Goal: Task Accomplishment & Management: Use online tool/utility

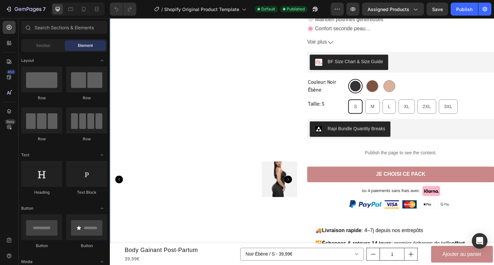
scroll to position [150, 0]
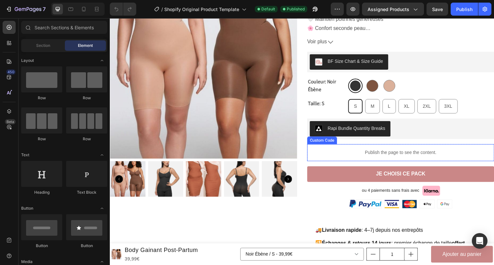
click at [403, 158] on p "Publish the page to see the content." at bounding box center [406, 155] width 190 height 7
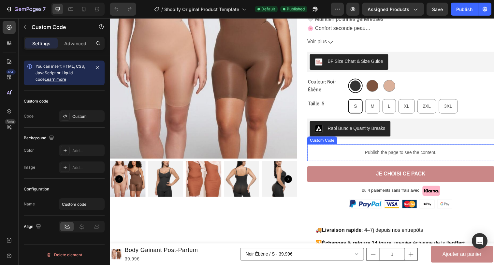
click at [403, 158] on p "Publish the page to see the content." at bounding box center [406, 155] width 190 height 7
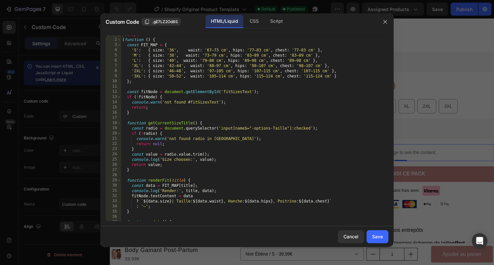
scroll to position [0, 0]
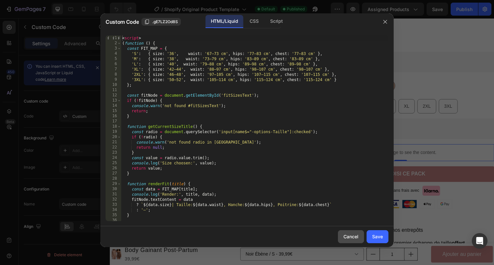
click at [345, 234] on div "Cancel" at bounding box center [350, 236] width 15 height 7
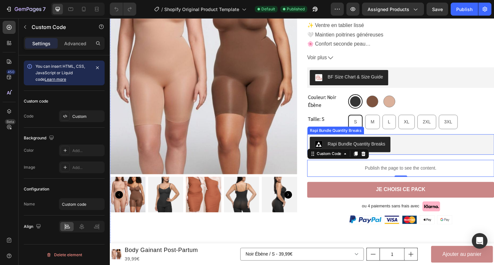
scroll to position [131, 0]
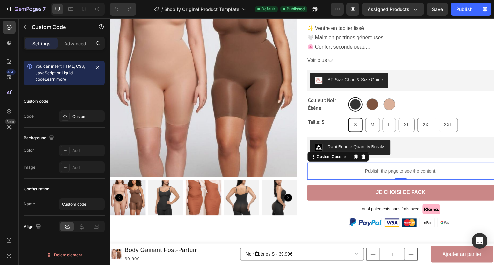
click at [395, 173] on p "Publish the page to see the content." at bounding box center [406, 174] width 190 height 7
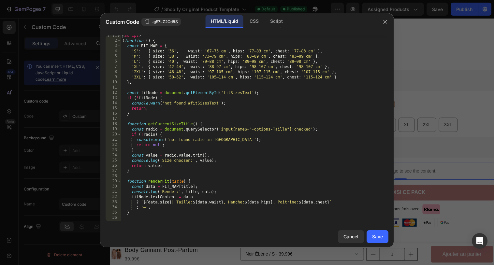
scroll to position [3, 0]
click at [242, 92] on div "< script > ( function ( ) { const FIT_MAP = { 'S' : { size : '36' , waist : '67…" at bounding box center [255, 131] width 268 height 196
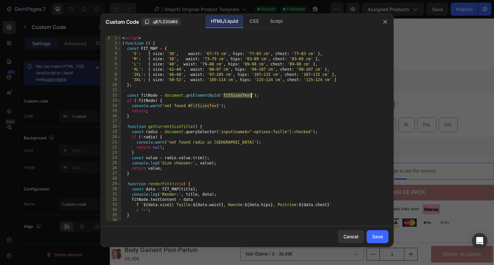
click at [122, 37] on div "< script > ( function ( ) { const FIT_MAP = { 'S' : { size : '36' , waist : '67…" at bounding box center [255, 134] width 268 height 196
type textarea "<script>"
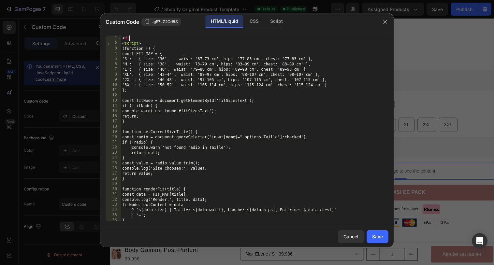
type textarea "<"
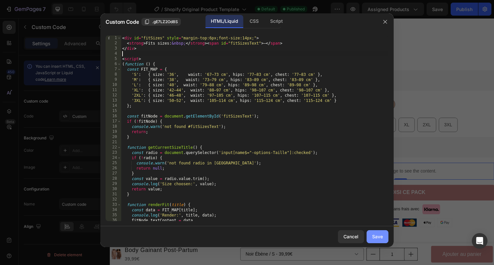
click at [374, 230] on button "Save" at bounding box center [378, 236] width 22 height 13
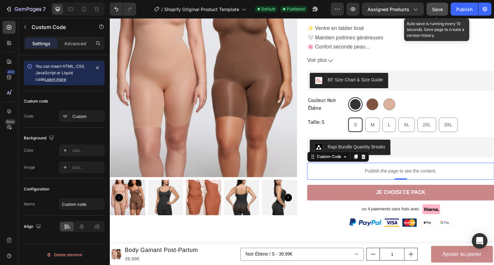
click at [432, 8] on span "Save" at bounding box center [437, 10] width 11 height 6
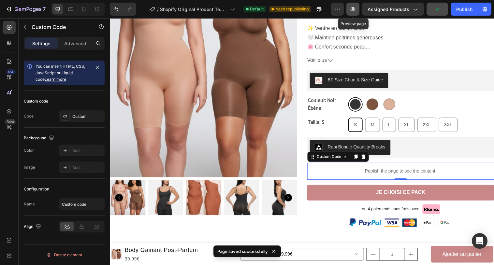
click at [355, 10] on icon "button" at bounding box center [353, 9] width 5 height 4
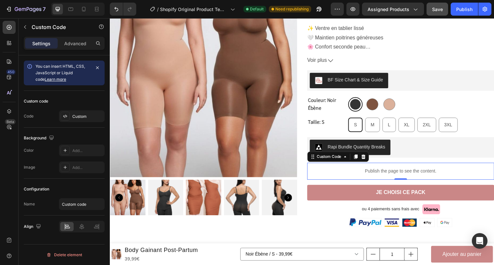
click at [382, 173] on p "Publish the page to see the content." at bounding box center [406, 174] width 190 height 7
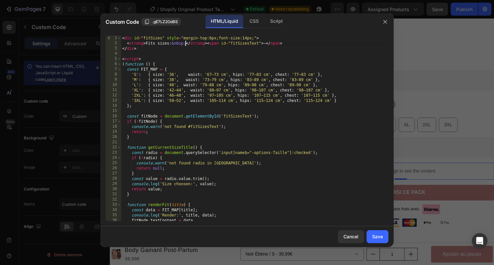
click at [186, 43] on div "< div id = "fitSizes" style = "margin-top:6px;font-size:14px;" > < strong > Fit…" at bounding box center [255, 134] width 268 height 196
drag, startPoint x: 207, startPoint y: 43, endPoint x: 127, endPoint y: 46, distance: 79.9
click at [127, 46] on div "< div id = "fitSizes" style = "margin-top:6px;font-size:14px;" > < strong > Fit…" at bounding box center [255, 134] width 268 height 196
type textarea "<span id="fitSizesText">—</span>"
click at [379, 236] on div "Save" at bounding box center [377, 236] width 11 height 7
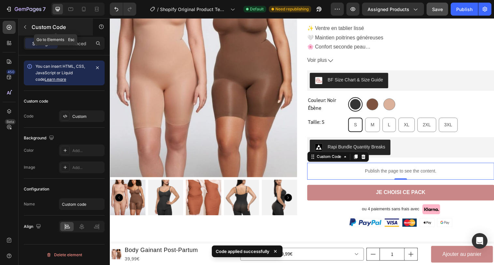
click at [27, 24] on button "button" at bounding box center [25, 27] width 10 height 10
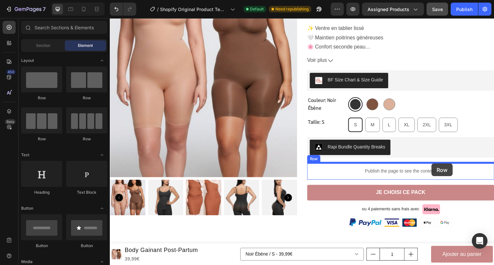
drag, startPoint x: 183, startPoint y: 101, endPoint x: 437, endPoint y: 166, distance: 262.3
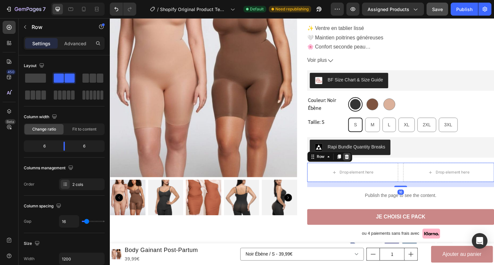
click at [352, 160] on icon at bounding box center [350, 159] width 5 height 5
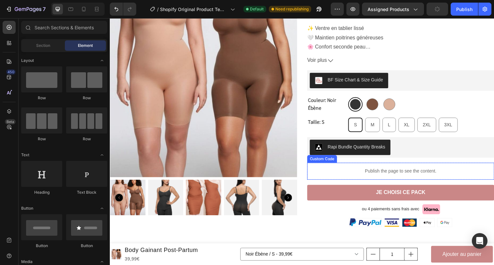
click at [346, 176] on p "Publish the page to see the content." at bounding box center [406, 174] width 190 height 7
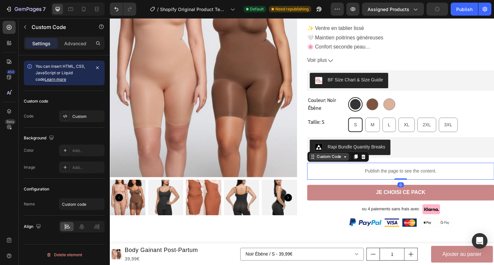
click at [337, 160] on div "Custom Code" at bounding box center [333, 159] width 28 height 6
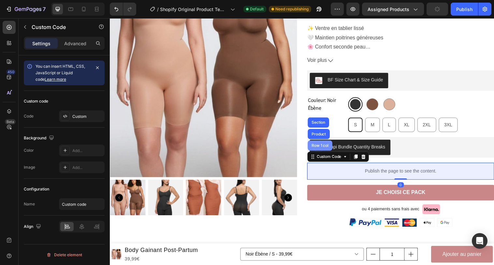
click at [330, 153] on div "Row 1 col" at bounding box center [323, 148] width 25 height 10
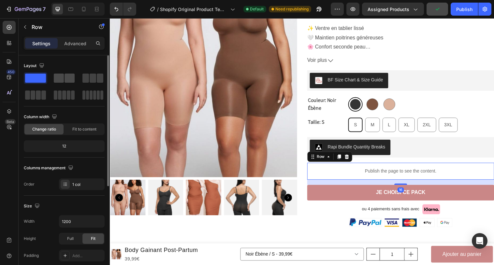
drag, startPoint x: 64, startPoint y: 79, endPoint x: 205, endPoint y: 168, distance: 167.1
click at [64, 79] on span at bounding box center [59, 78] width 10 height 9
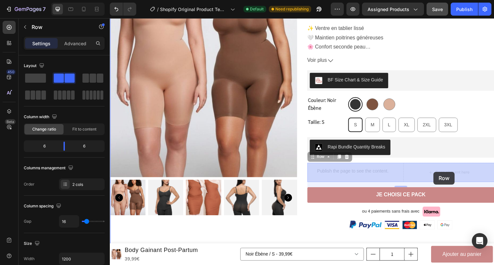
drag, startPoint x: 325, startPoint y: 159, endPoint x: 440, endPoint y: 174, distance: 116.0
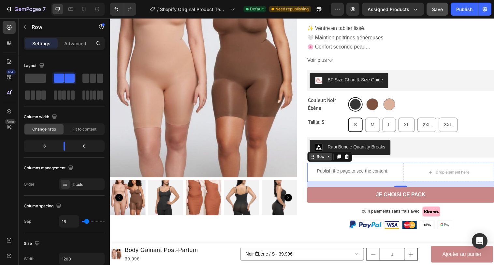
click at [325, 162] on div "Row" at bounding box center [324, 159] width 11 height 6
click at [333, 182] on div "Publish the page to see the content." at bounding box center [357, 174] width 93 height 17
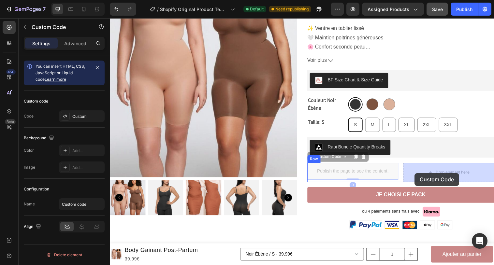
drag, startPoint x: 331, startPoint y: 161, endPoint x: 420, endPoint y: 176, distance: 89.8
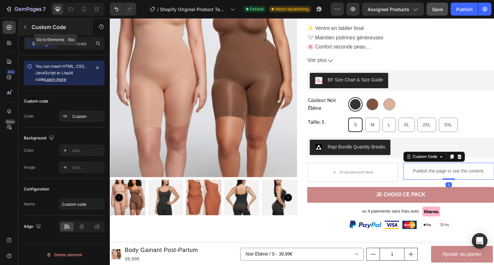
click at [26, 27] on icon "button" at bounding box center [24, 26] width 5 height 5
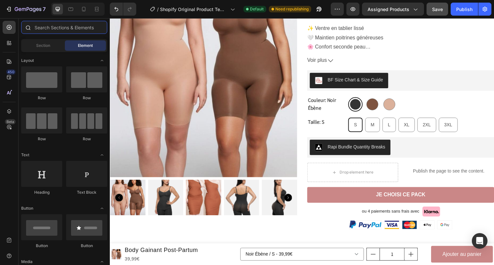
click at [47, 27] on input "text" at bounding box center [64, 27] width 86 height 13
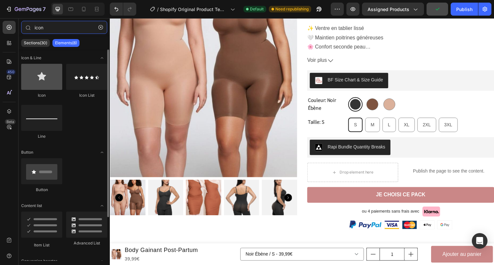
type input "icon"
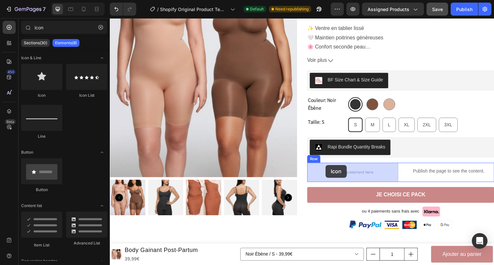
drag, startPoint x: 147, startPoint y: 98, endPoint x: 329, endPoint y: 168, distance: 195.1
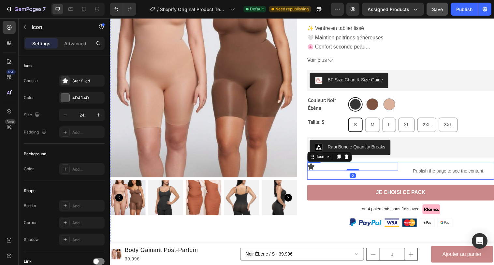
click at [404, 175] on div "Icon 0 Publish the page to see the content. Custom Code Row" at bounding box center [406, 174] width 190 height 17
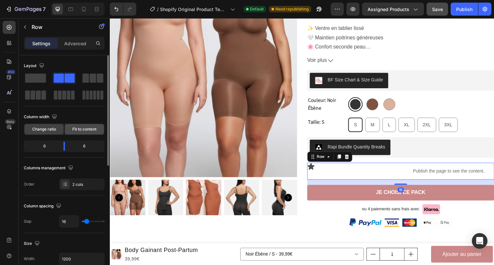
click at [79, 129] on span "Fit to content" at bounding box center [84, 129] width 24 height 6
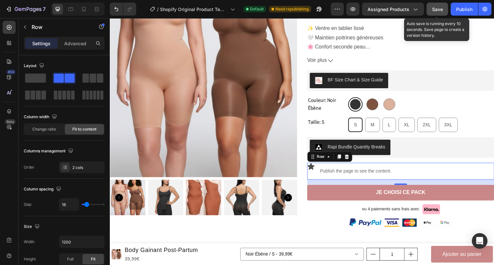
click at [445, 10] on button "Save" at bounding box center [438, 9] width 22 height 13
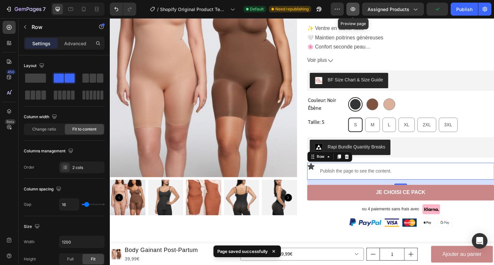
click at [356, 8] on icon "button" at bounding box center [353, 9] width 7 height 7
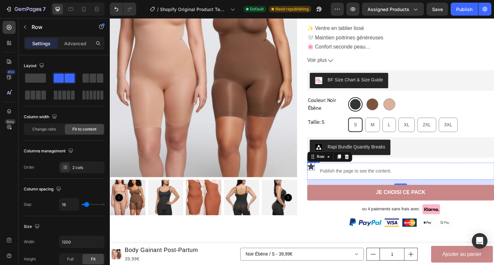
click at [314, 169] on icon at bounding box center [314, 169] width 7 height 7
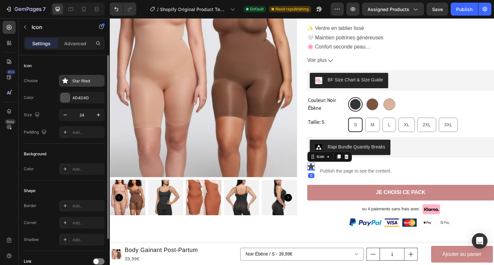
click at [76, 84] on div "Star filled" at bounding box center [82, 81] width 46 height 12
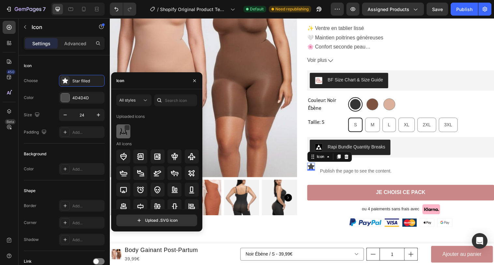
click at [124, 135] on img at bounding box center [124, 132] width 8 height 8
click at [317, 181] on div "Icon 0" at bounding box center [315, 174] width 8 height 17
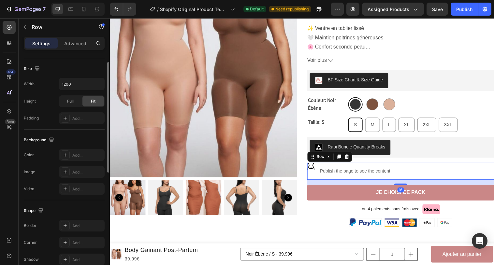
scroll to position [220, 0]
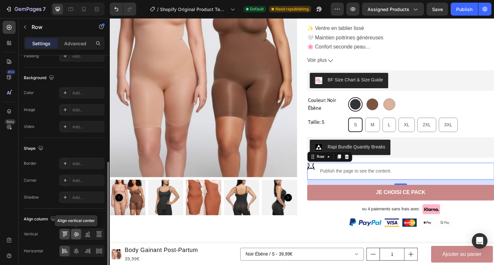
click at [78, 235] on icon at bounding box center [76, 234] width 7 height 7
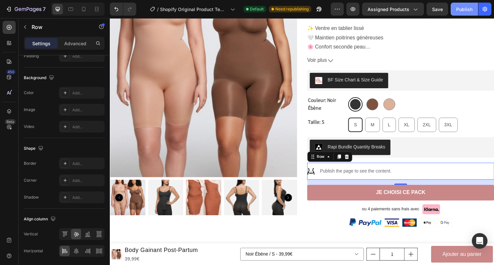
click at [460, 6] on div "Publish" at bounding box center [464, 9] width 16 height 7
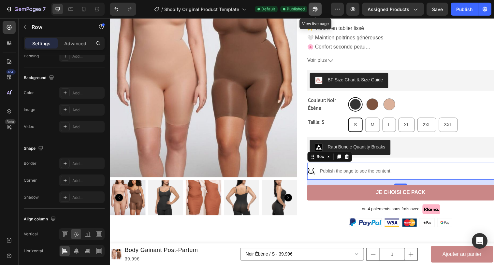
click at [315, 8] on icon "button" at bounding box center [315, 9] width 5 height 5
click at [353, 11] on icon "button" at bounding box center [353, 9] width 7 height 7
click at [418, 170] on div "Icon Publish the page to see the content. Custom Code Row 16" at bounding box center [406, 174] width 190 height 17
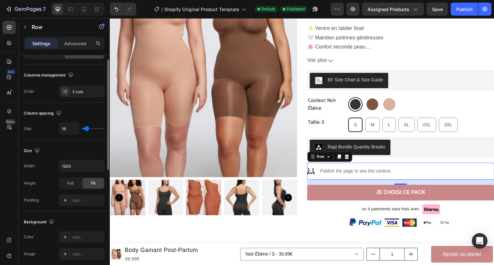
scroll to position [50, 0]
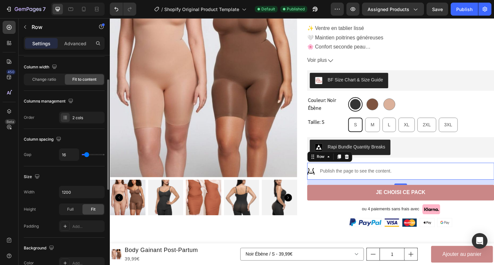
type input "11"
click at [86, 155] on input "range" at bounding box center [93, 154] width 23 height 1
click at [68, 154] on input "11" at bounding box center [69, 155] width 20 height 12
type input "5"
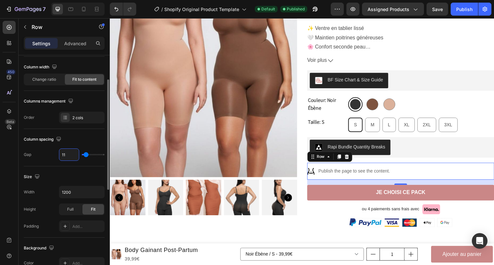
type input "5"
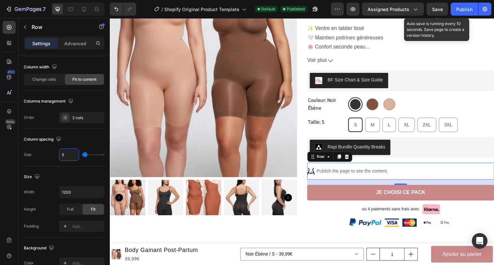
click at [436, 8] on span "Save" at bounding box center [437, 10] width 11 height 6
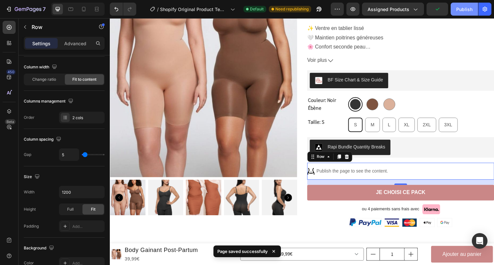
click at [471, 10] on div "Publish" at bounding box center [464, 9] width 16 height 7
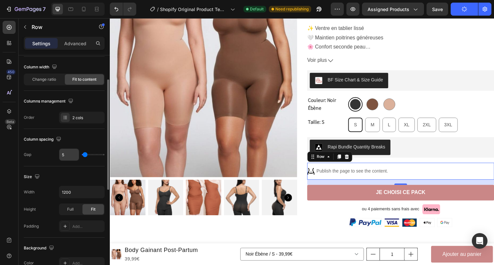
click at [69, 155] on input "5" at bounding box center [69, 155] width 20 height 12
type input "6"
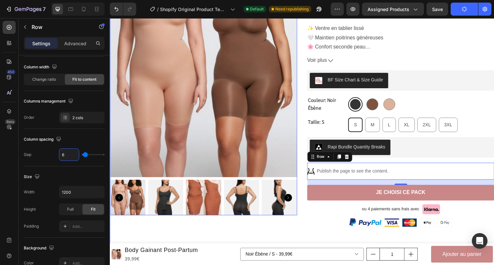
type input "0"
type input "8"
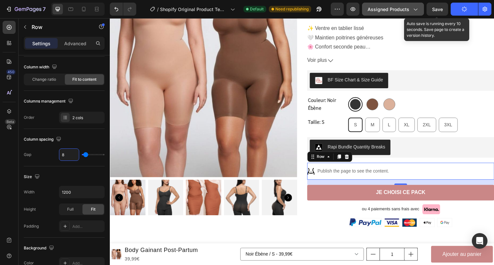
type input "8"
click at [434, 9] on span "Save" at bounding box center [437, 10] width 11 height 6
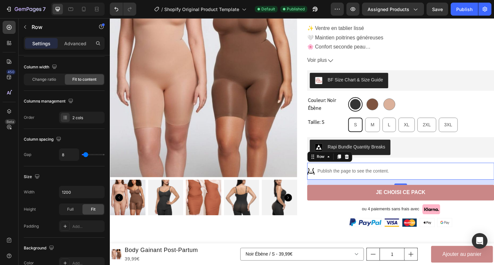
click at [400, 172] on div "Icon Publish the page to see the content. Custom Code Row 16" at bounding box center [406, 174] width 190 height 17
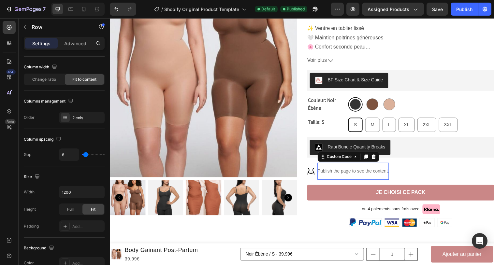
click at [374, 178] on div "Publish the page to see the content." at bounding box center [357, 174] width 73 height 17
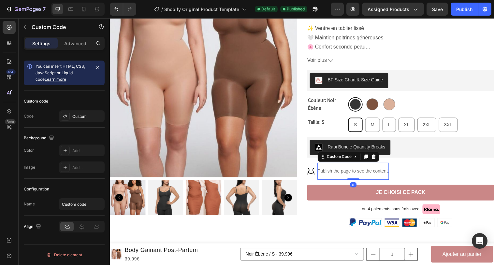
click at [374, 178] on div "Publish the page to see the content." at bounding box center [357, 174] width 73 height 17
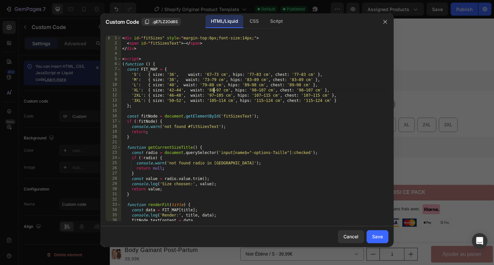
click at [215, 92] on div "< div id = "fitSizes" style = "margin-top:6px;font-size:14px;" > < span id = "f…" at bounding box center [255, 134] width 268 height 196
type textarea "</script>"
